Goal: Navigation & Orientation: Find specific page/section

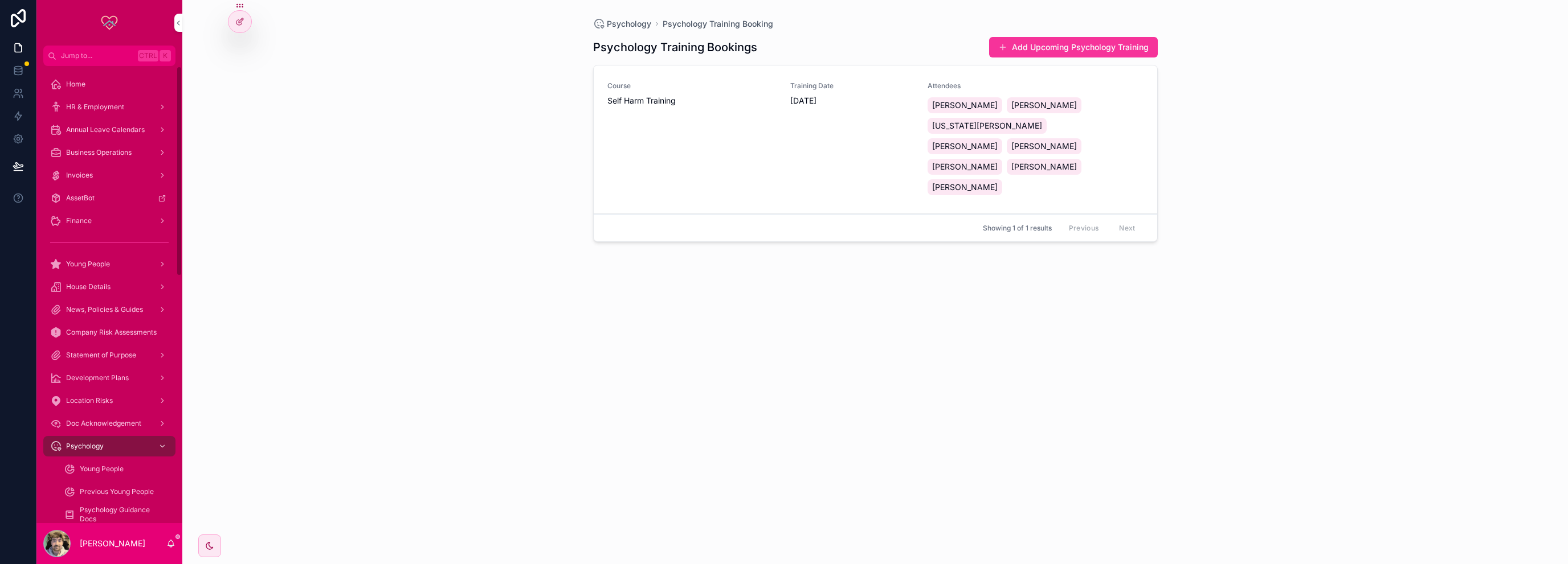
click at [92, 79] on div "Home" at bounding box center [109, 84] width 119 height 18
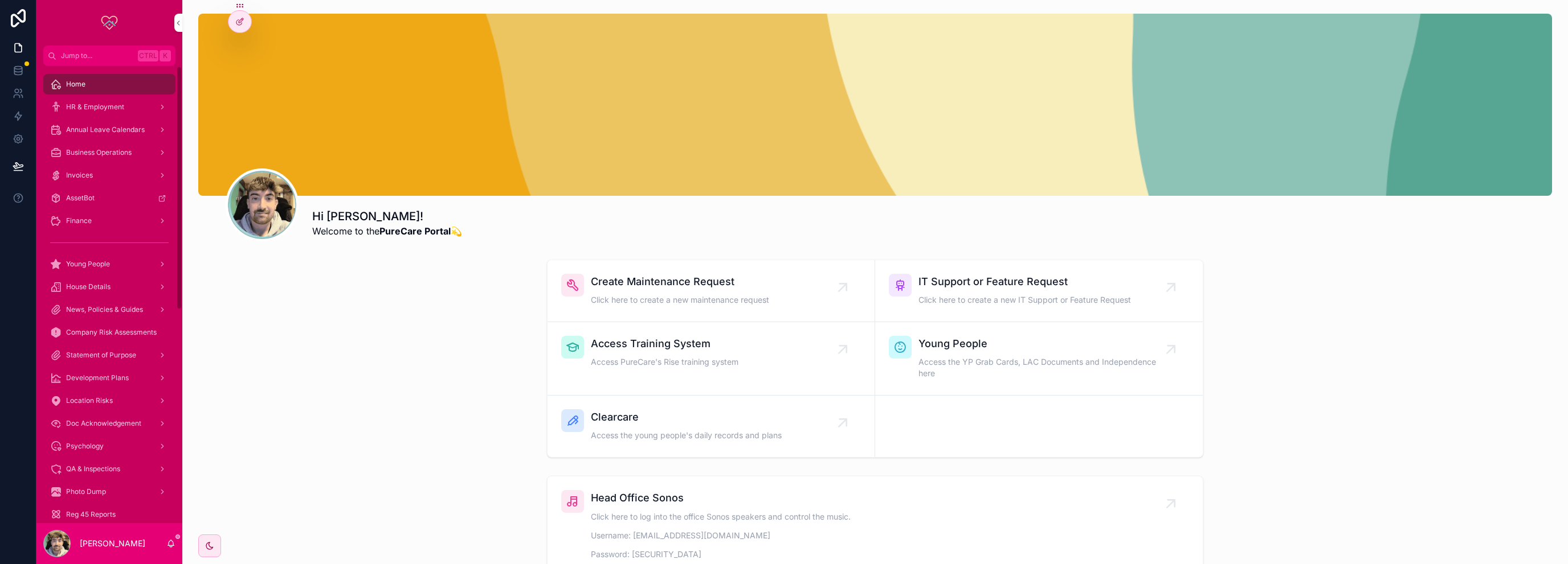
click at [102, 213] on div "Finance" at bounding box center [109, 221] width 119 height 18
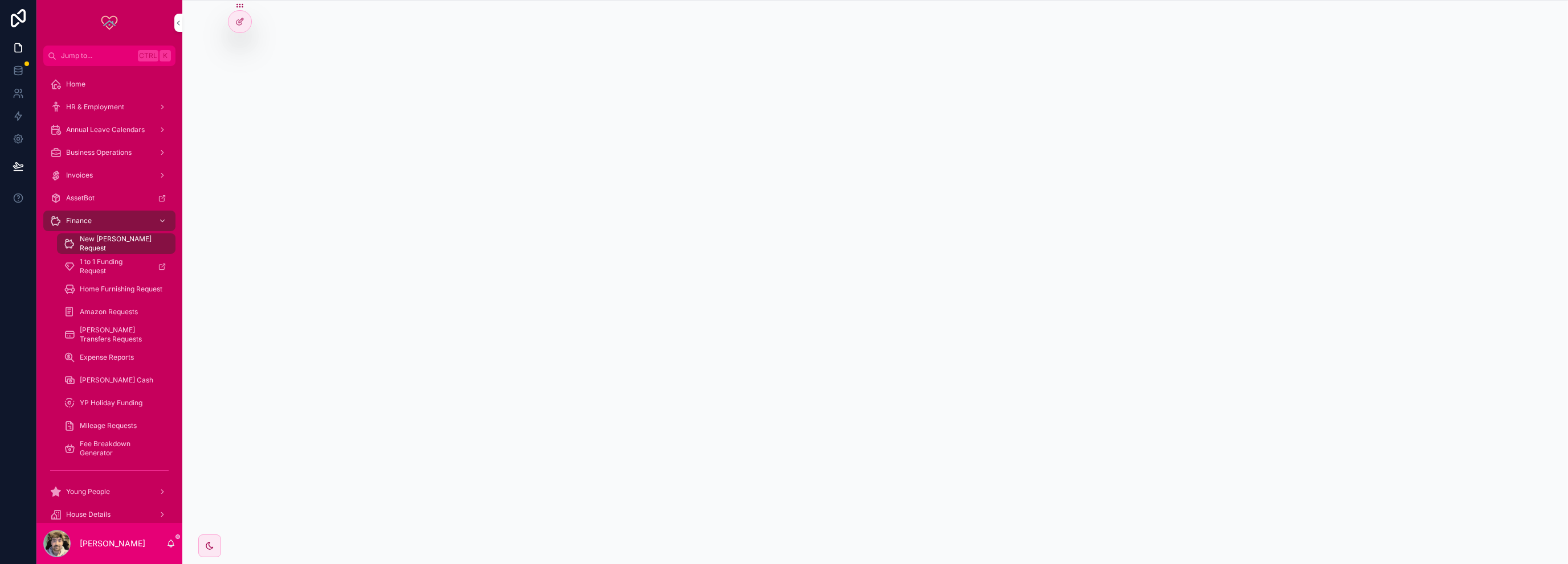
click at [113, 307] on span "Amazon Requests" at bounding box center [109, 311] width 58 height 9
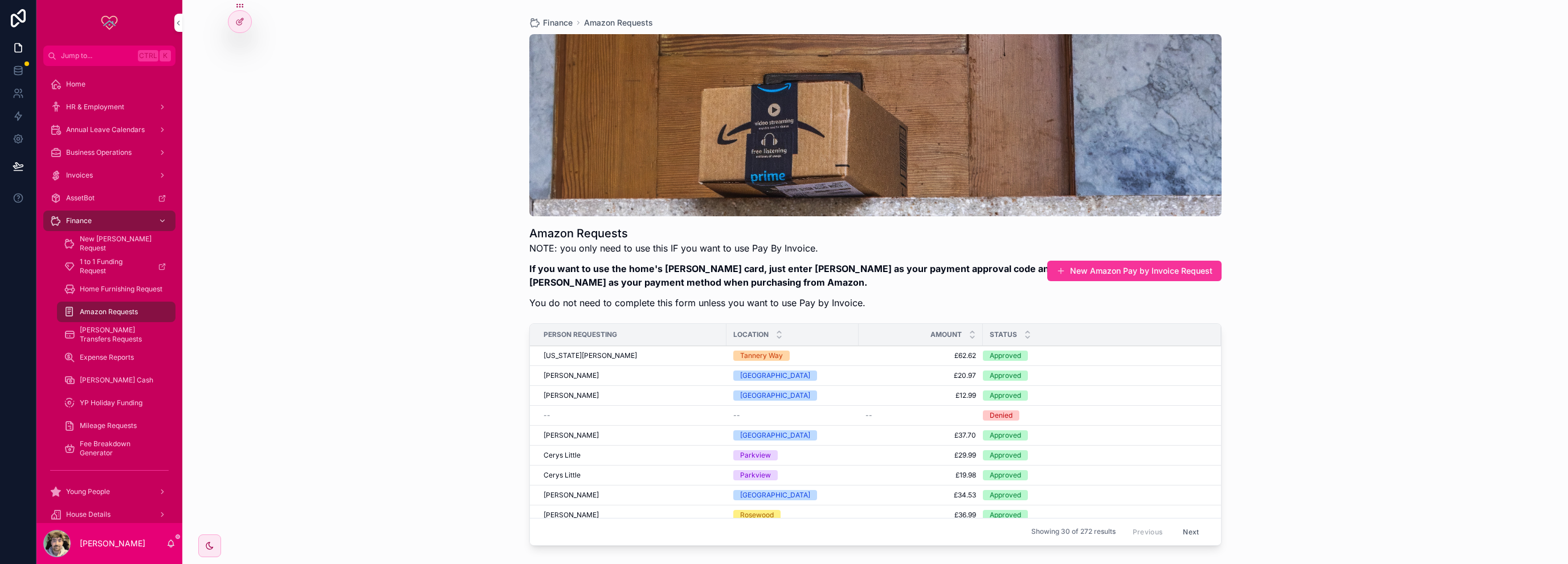
click at [114, 330] on span "[PERSON_NAME] Transfers Requests" at bounding box center [122, 334] width 84 height 18
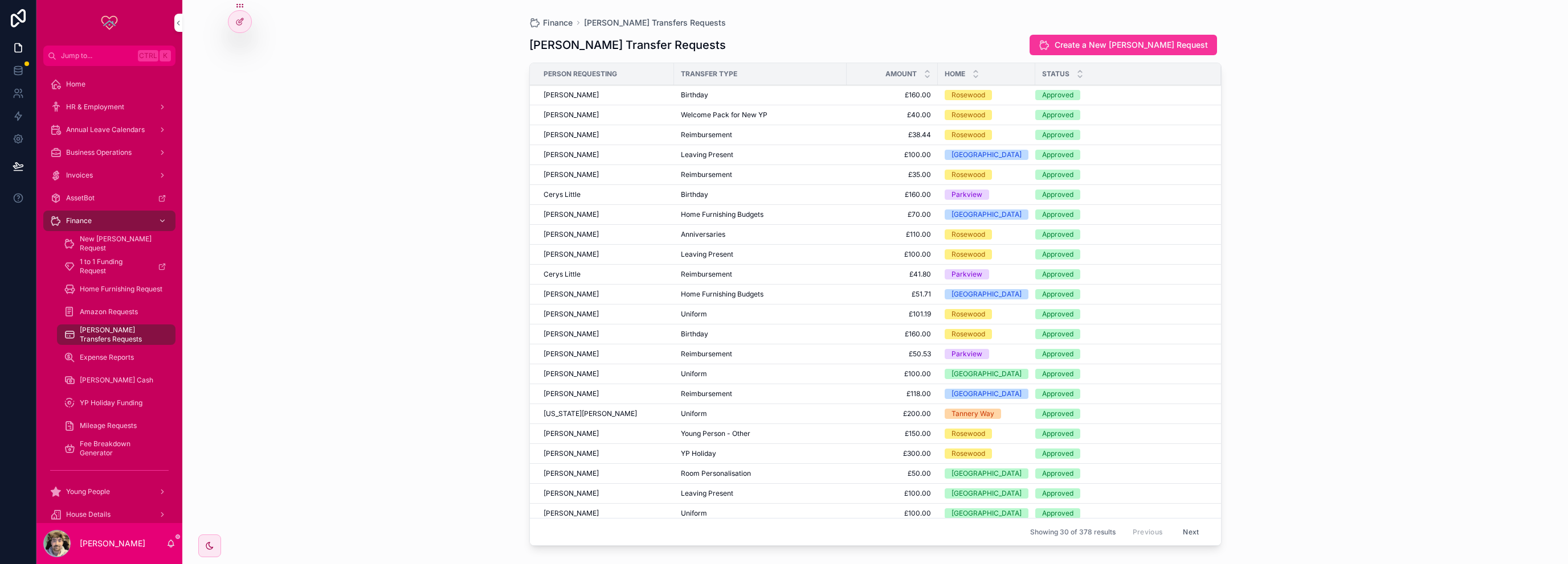
click at [113, 352] on div "Expense Reports" at bounding box center [116, 357] width 105 height 18
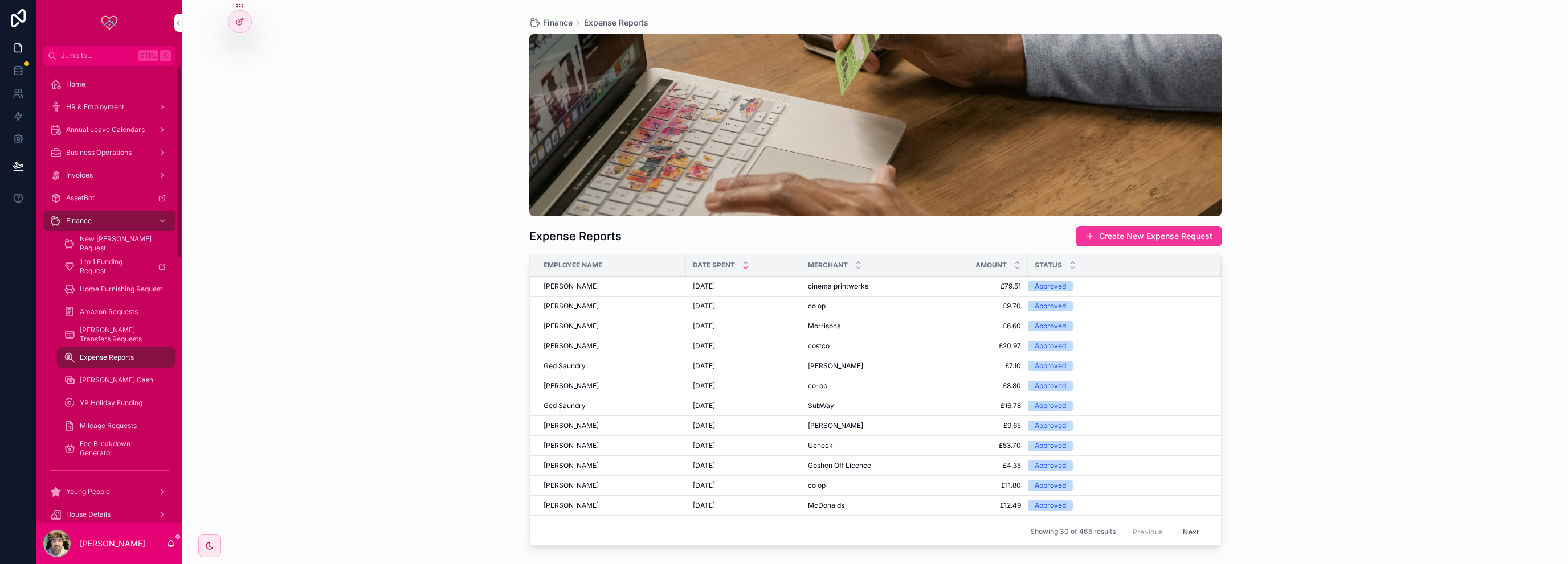
click at [98, 102] on div "HR & Employment" at bounding box center [109, 107] width 119 height 18
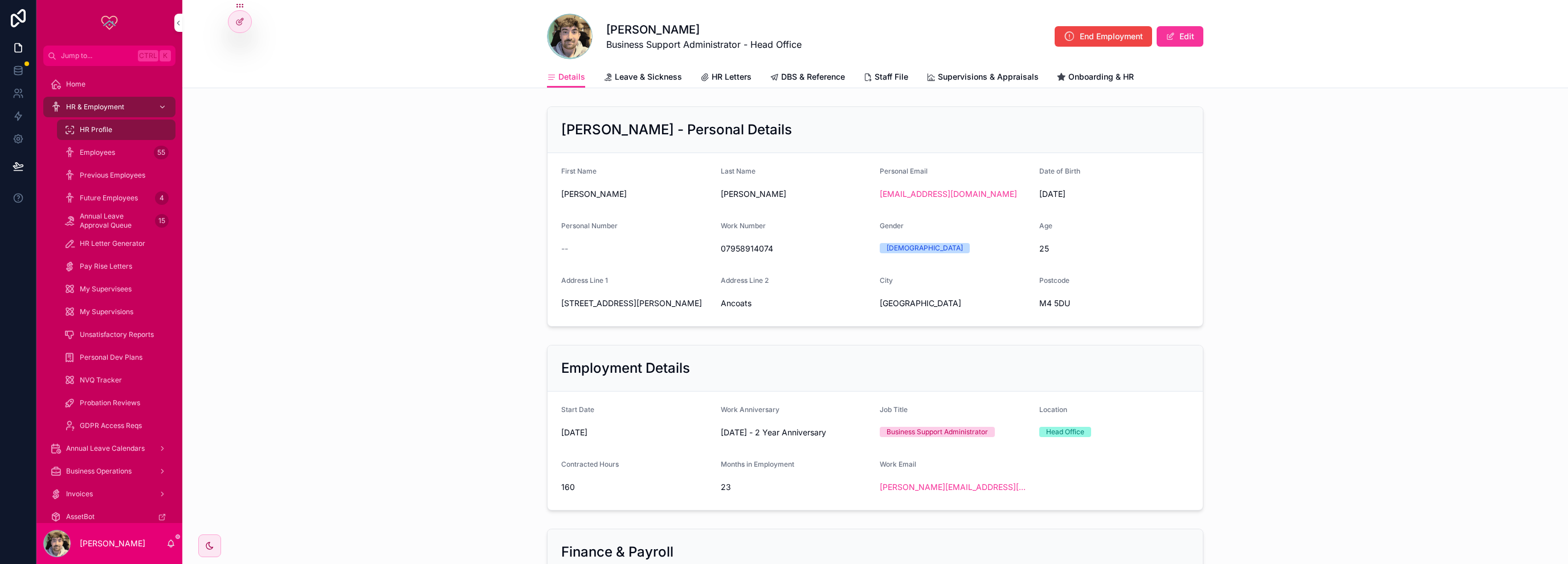
click at [630, 77] on span "Leave & Sickness" at bounding box center [648, 77] width 67 height 12
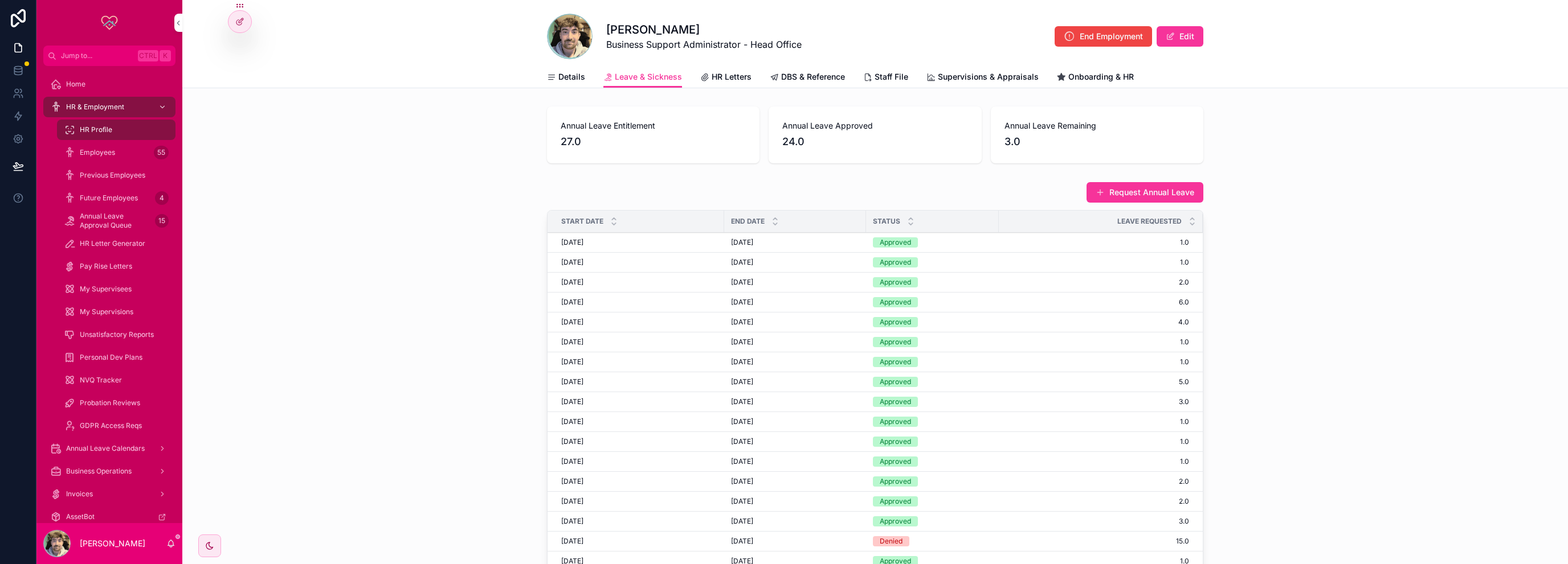
click at [771, 223] on icon "scrollable content" at bounding box center [775, 223] width 7 height 7
